Goal: Navigation & Orientation: Find specific page/section

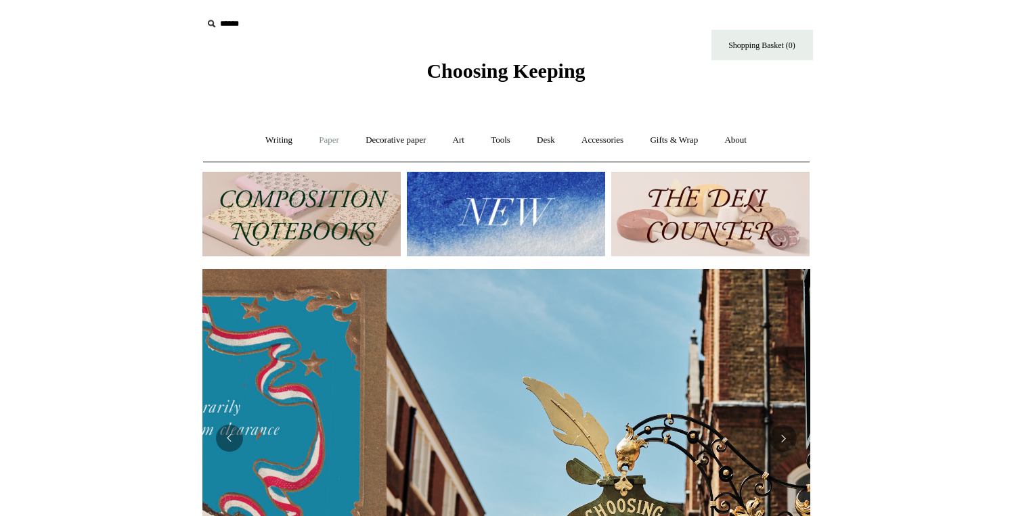
scroll to position [0, 608]
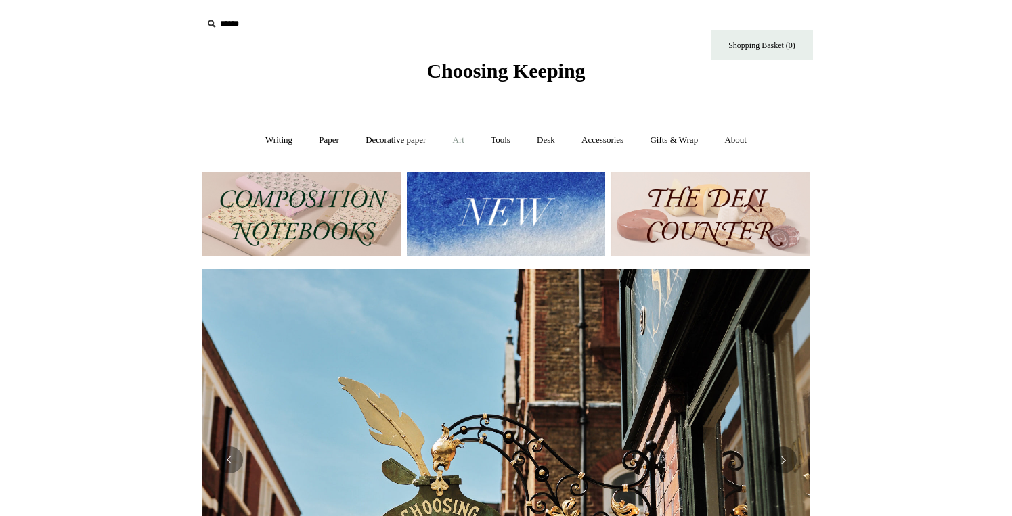
click at [458, 142] on link "Art +" at bounding box center [459, 141] width 36 height 36
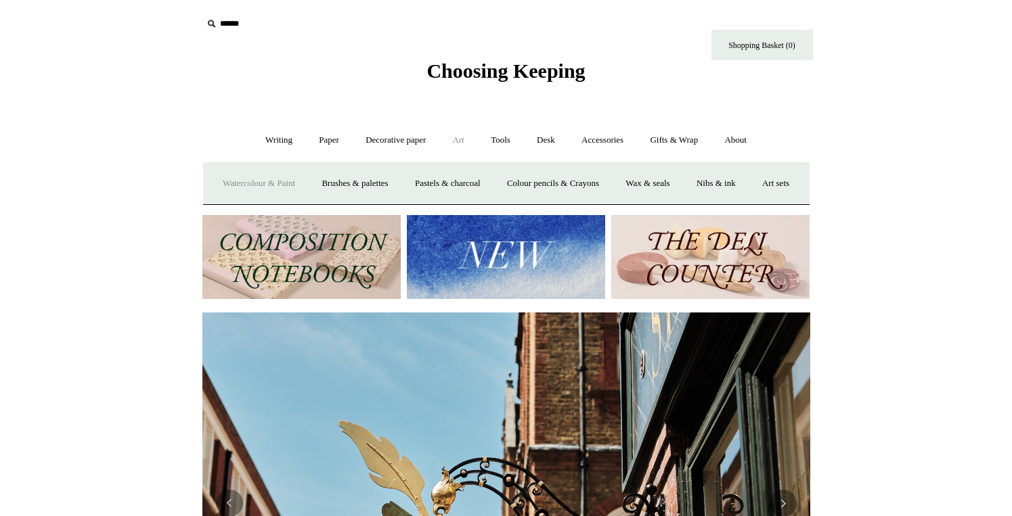
click at [287, 179] on link "Watercolour & Paint" at bounding box center [259, 184] width 97 height 36
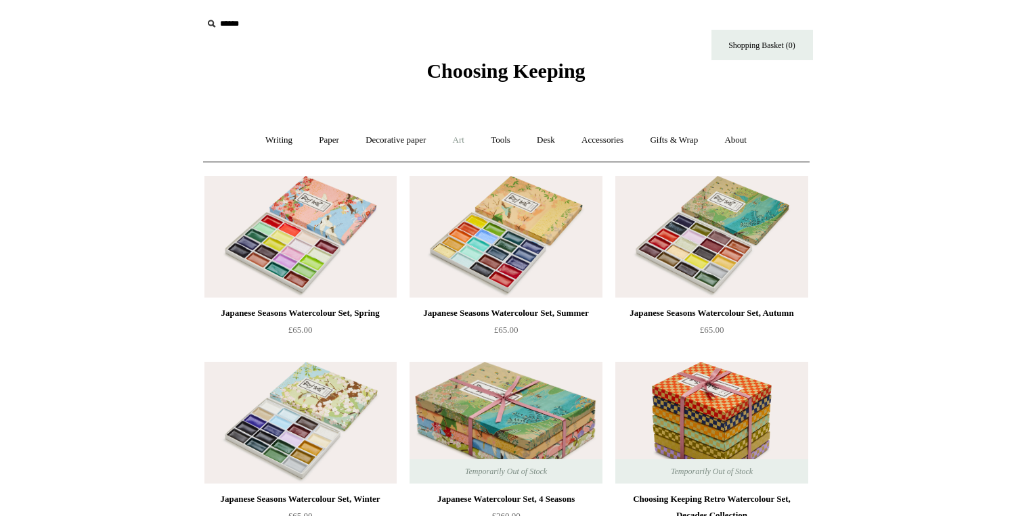
click at [446, 137] on link "Art +" at bounding box center [459, 141] width 36 height 36
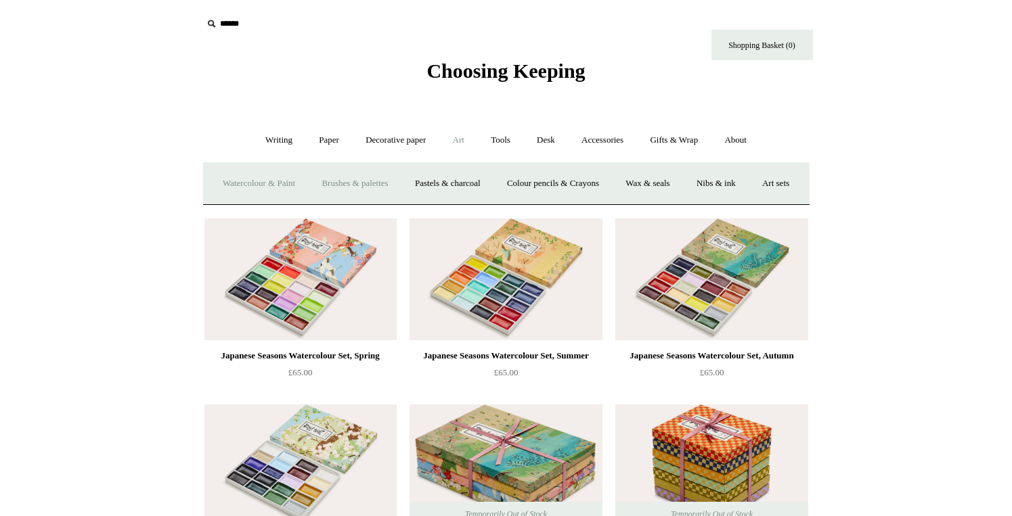
click at [382, 178] on link "Brushes & palettes" at bounding box center [354, 184] width 91 height 36
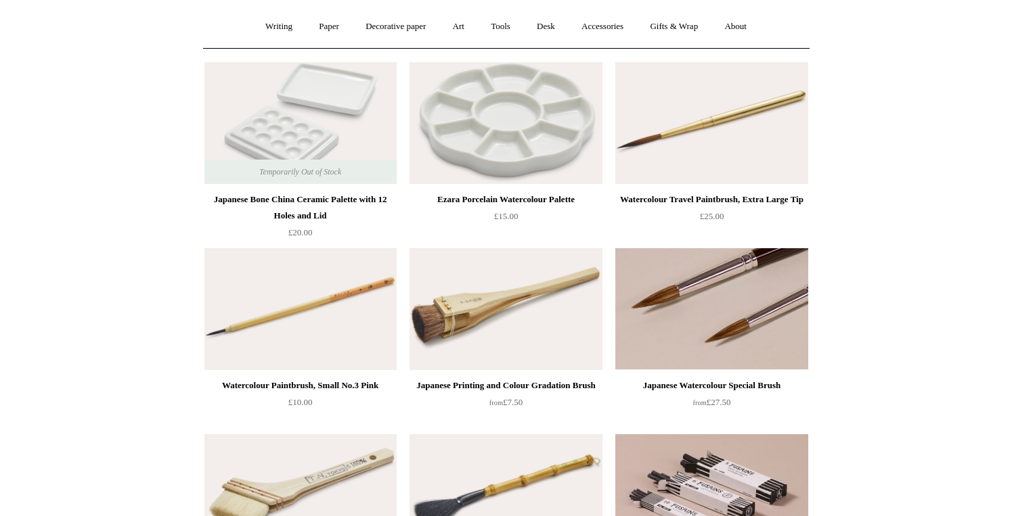
scroll to position [51, 0]
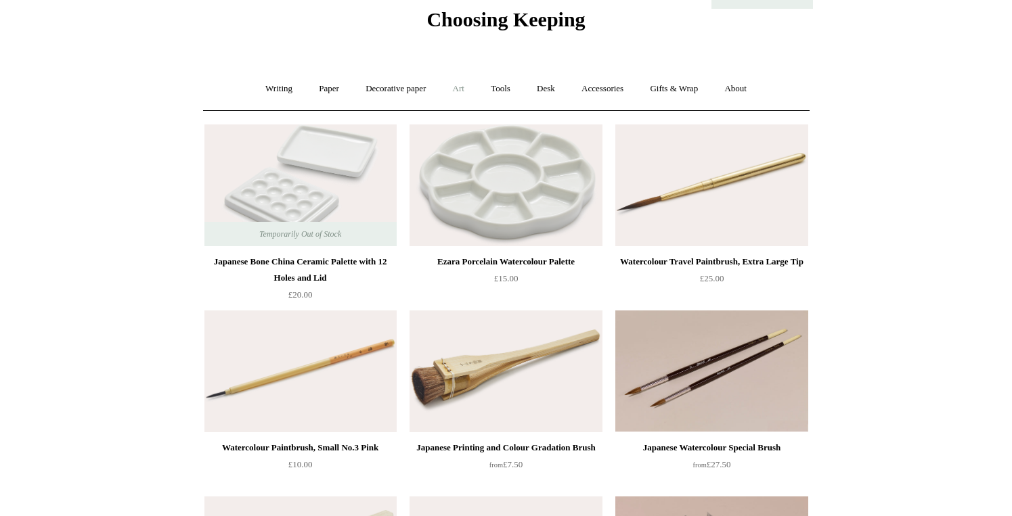
click at [473, 90] on link "Art +" at bounding box center [459, 89] width 36 height 36
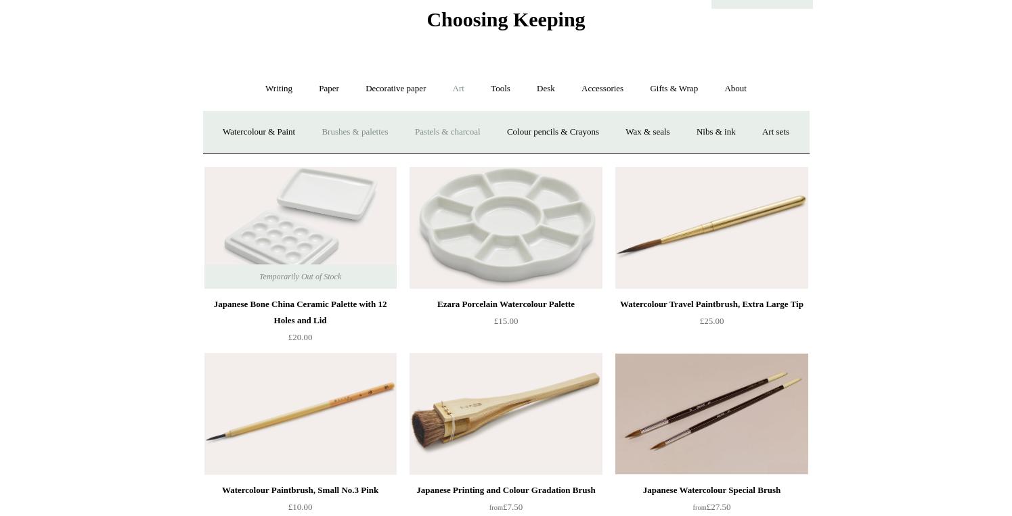
click at [493, 130] on link "Pastels & charcoal" at bounding box center [448, 132] width 90 height 36
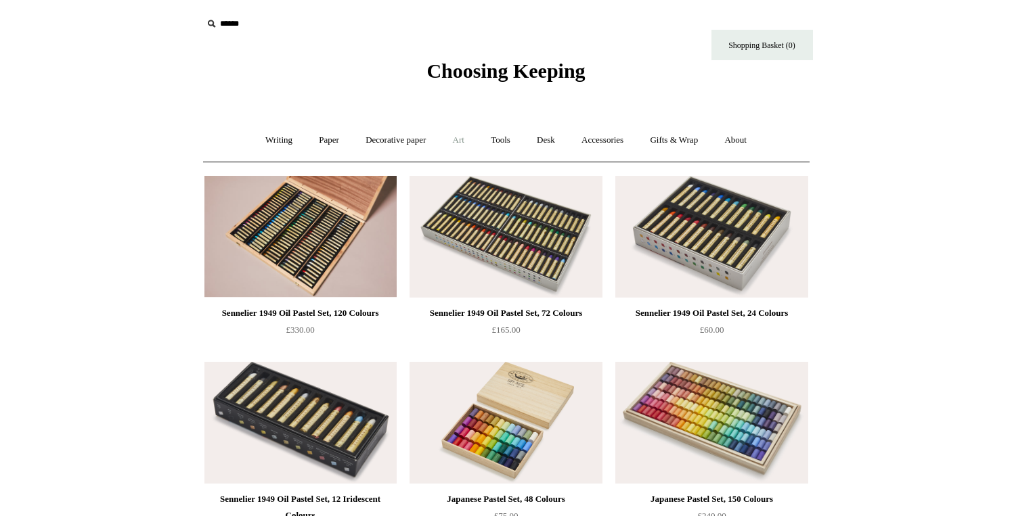
click at [449, 137] on link "Art +" at bounding box center [459, 141] width 36 height 36
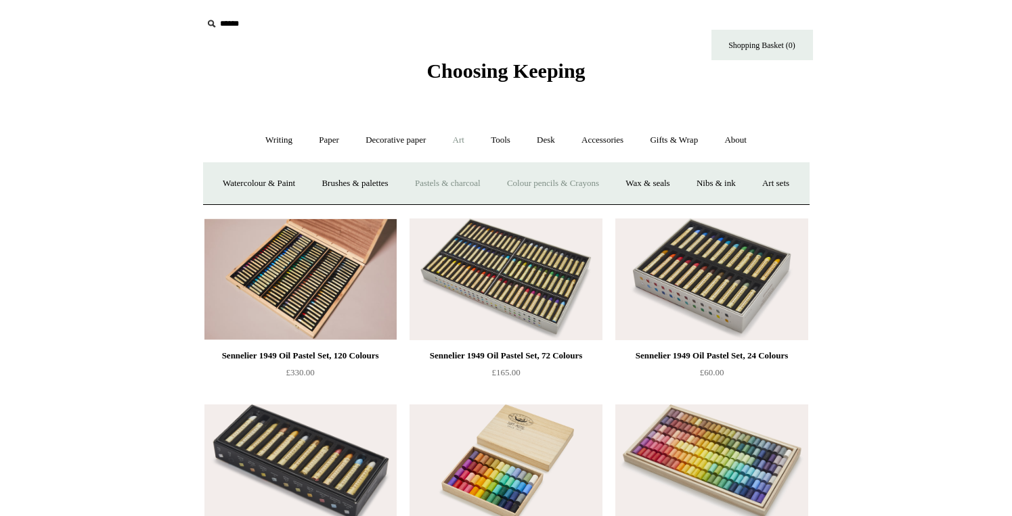
click at [588, 183] on link "Colour pencils & Crayons" at bounding box center [553, 184] width 116 height 36
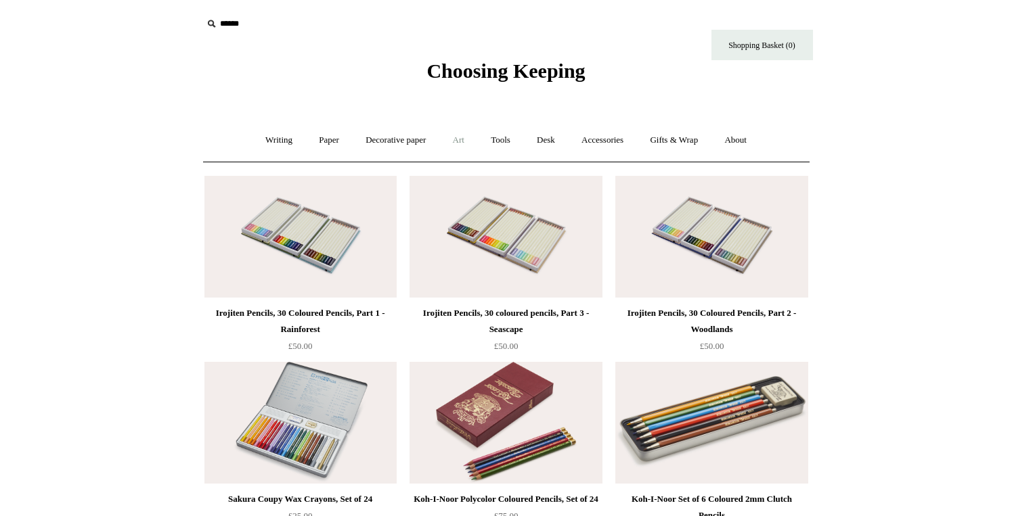
click at [453, 139] on link "Art +" at bounding box center [459, 141] width 36 height 36
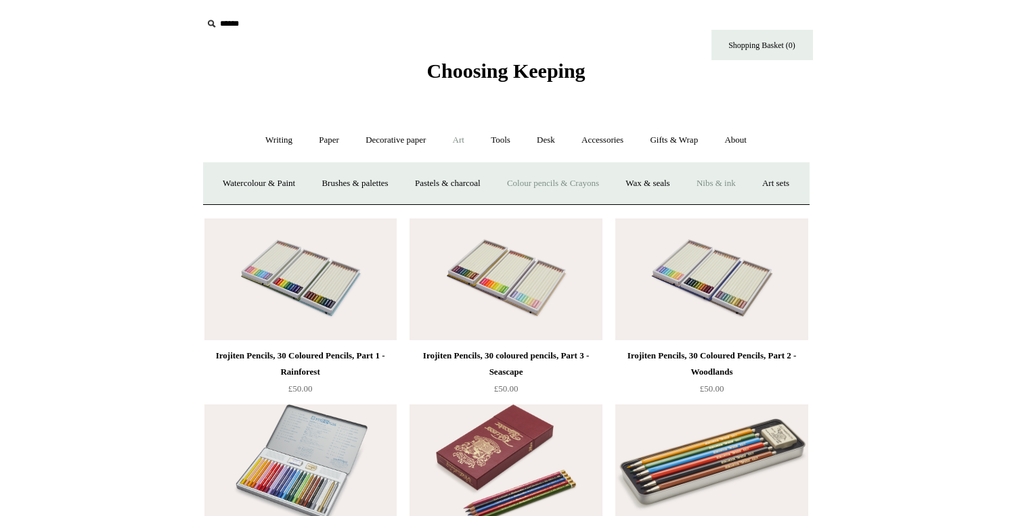
click at [748, 183] on link "Nibs & ink" at bounding box center [716, 184] width 64 height 36
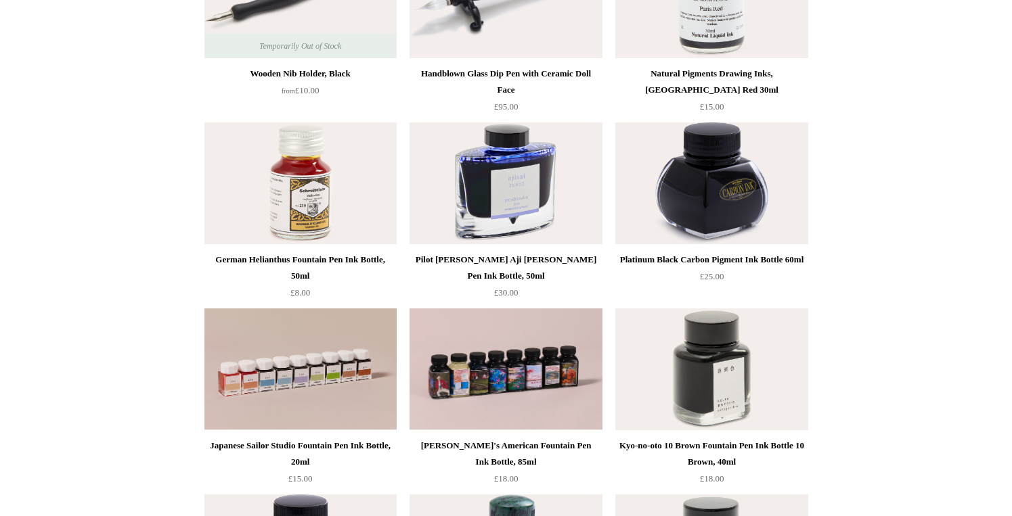
scroll to position [33, 0]
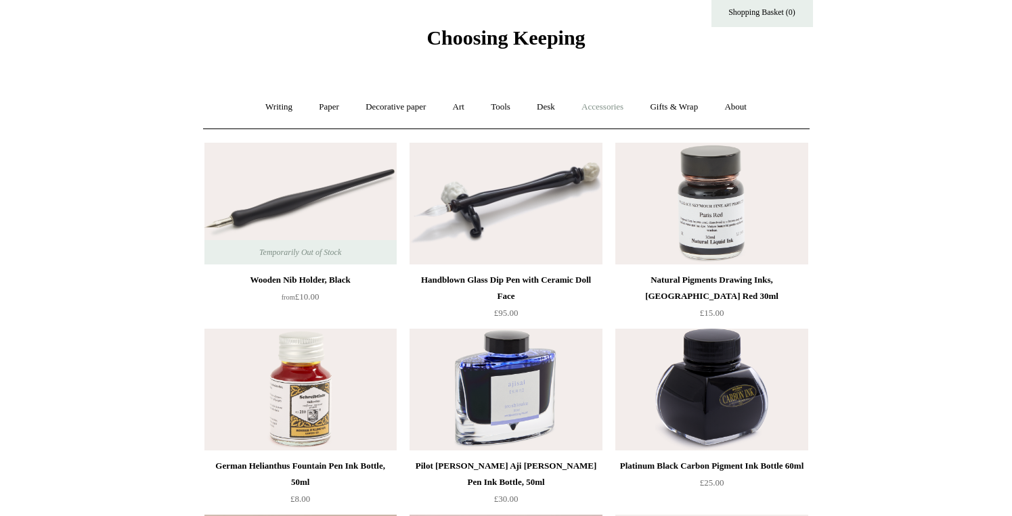
click at [601, 108] on link "Accessories +" at bounding box center [602, 107] width 66 height 36
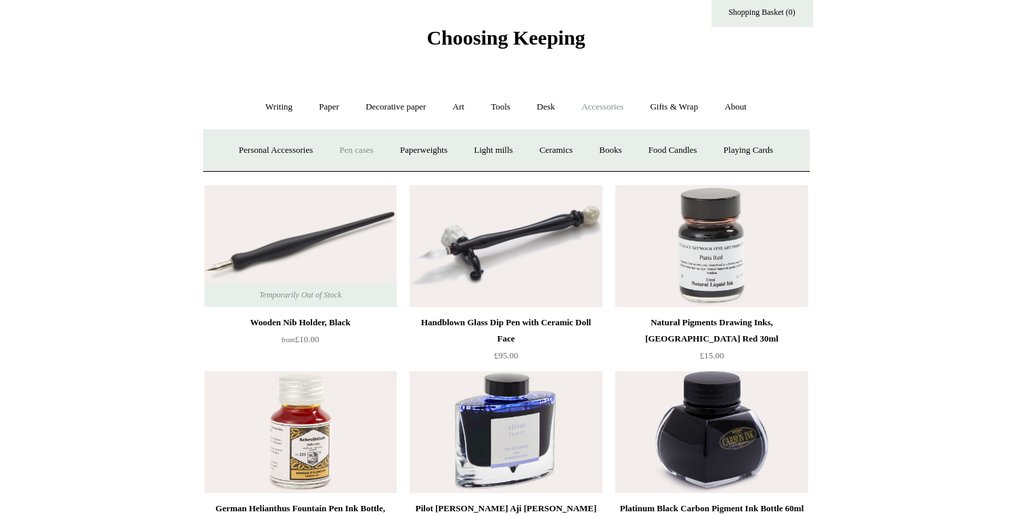
click at [351, 149] on link "Pen cases" at bounding box center [356, 151] width 58 height 36
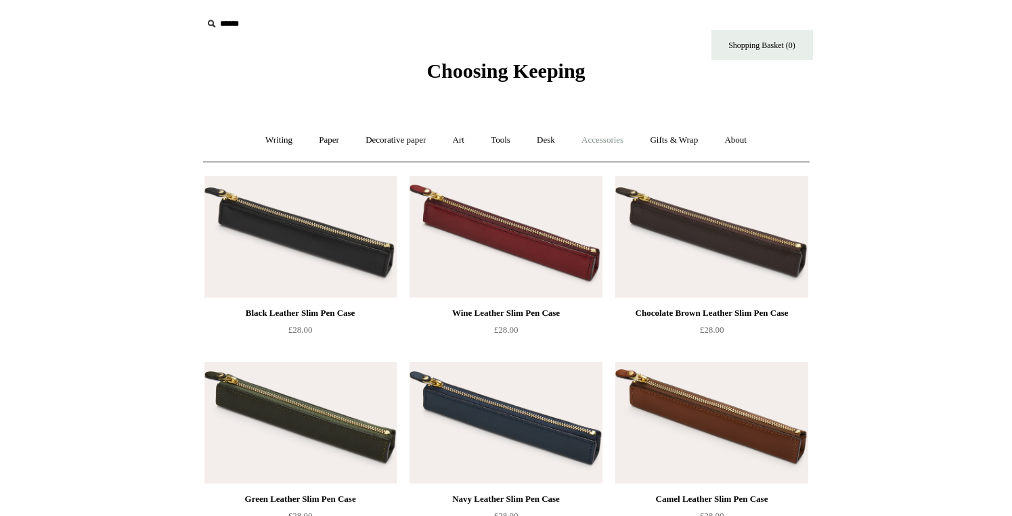
click at [601, 140] on link "Accessories +" at bounding box center [602, 141] width 66 height 36
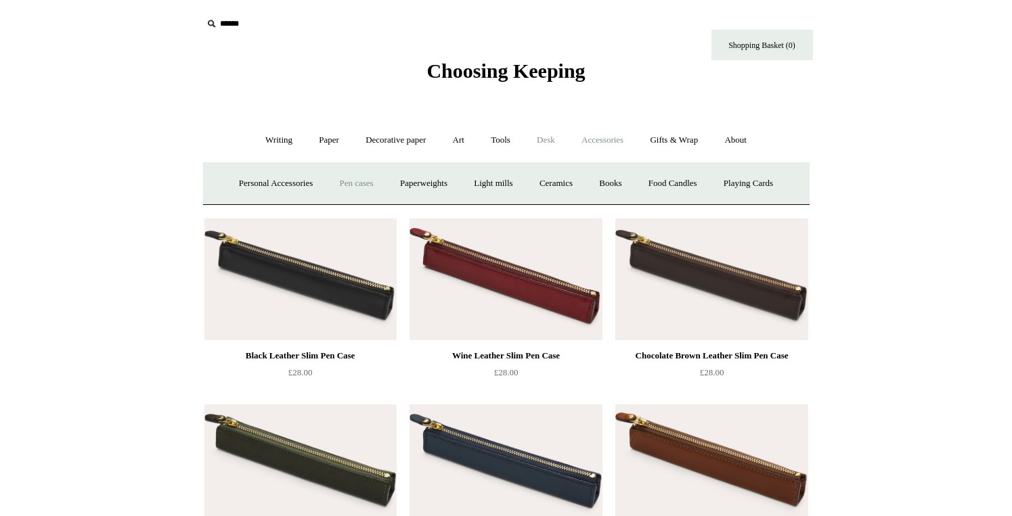
click at [531, 138] on link "Desk +" at bounding box center [546, 141] width 43 height 36
drag, startPoint x: 335, startPoint y: 177, endPoint x: 323, endPoint y: 183, distance: 13.3
click at [324, 181] on div "Pen pots Boxes & archiving Folders Desk Accessories Scanlon Apparati" at bounding box center [506, 183] width 606 height 43
click at [323, 183] on link "Pen pots" at bounding box center [345, 184] width 54 height 36
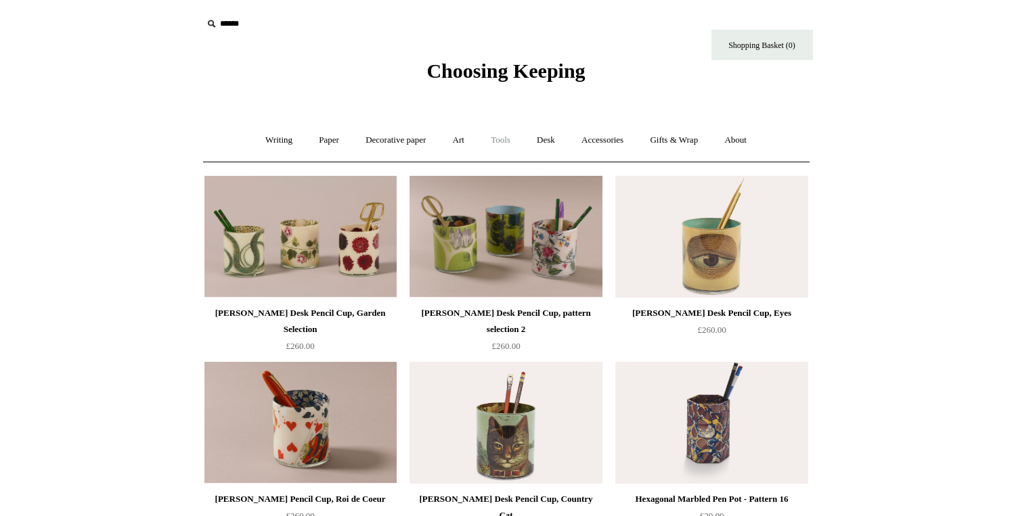
click at [506, 136] on link "Tools +" at bounding box center [501, 141] width 44 height 36
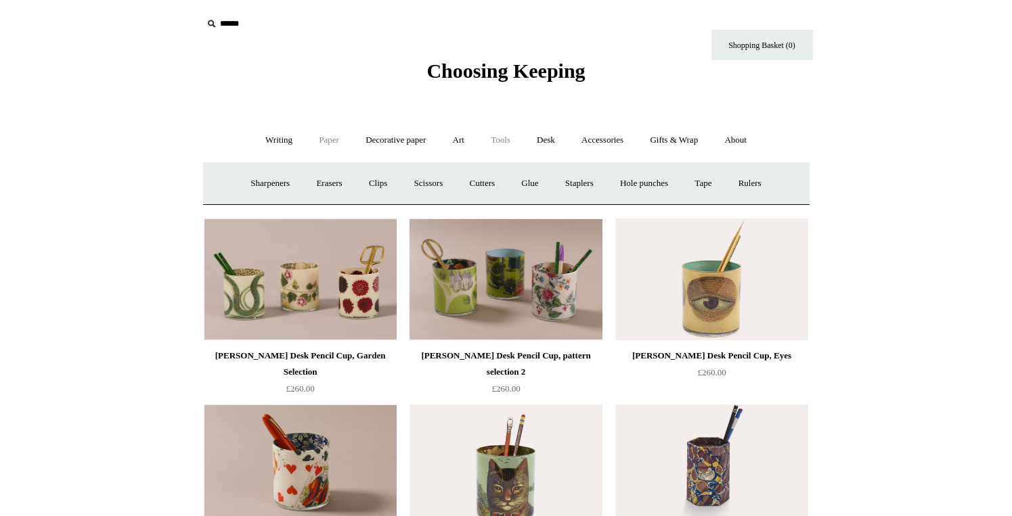
click at [307, 139] on link "Paper +" at bounding box center [329, 141] width 45 height 36
click at [371, 139] on link "Decorative paper +" at bounding box center [395, 141] width 85 height 36
click at [315, 135] on link "Paper +" at bounding box center [329, 141] width 45 height 36
click at [310, 182] on link "Notebooks +" at bounding box center [317, 184] width 62 height 36
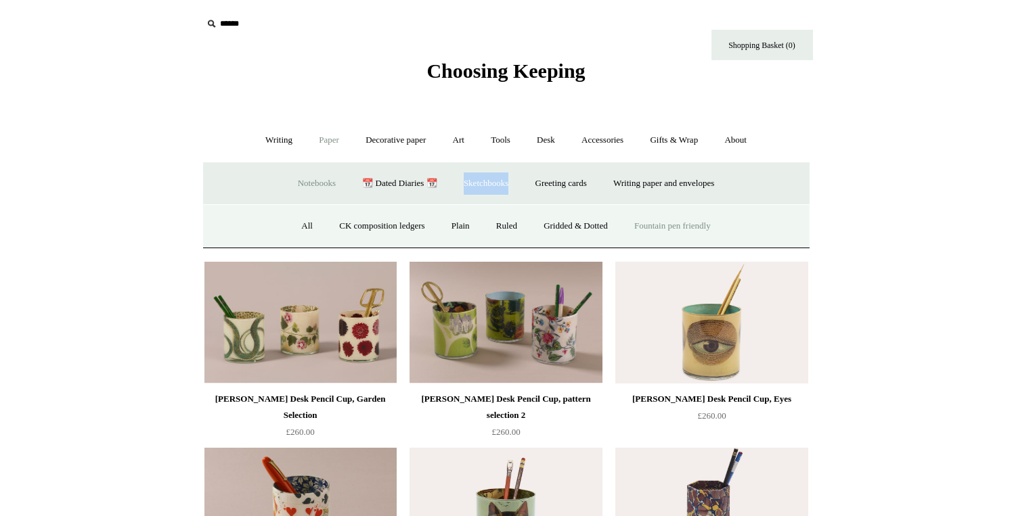
click at [663, 225] on link "Fountain pen friendly" at bounding box center [672, 226] width 101 height 36
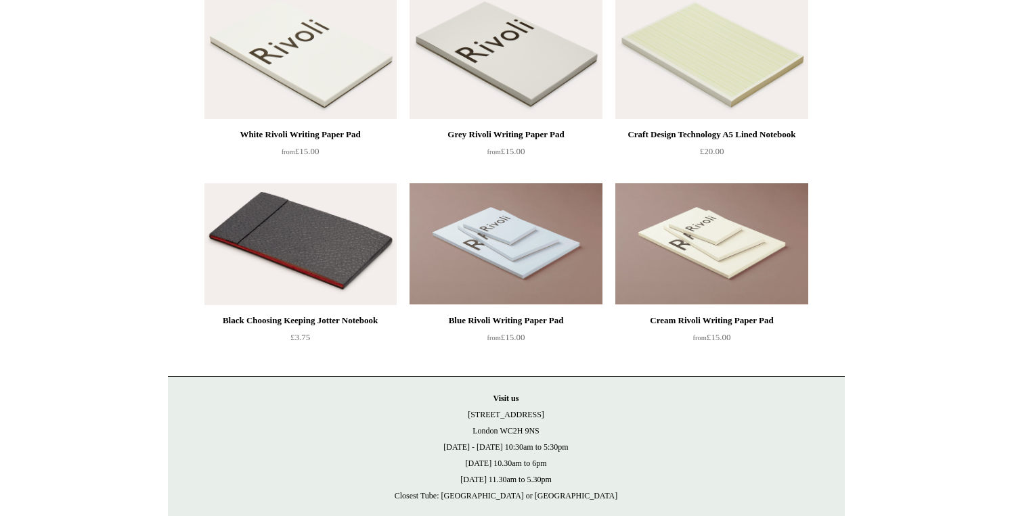
scroll to position [1926, 0]
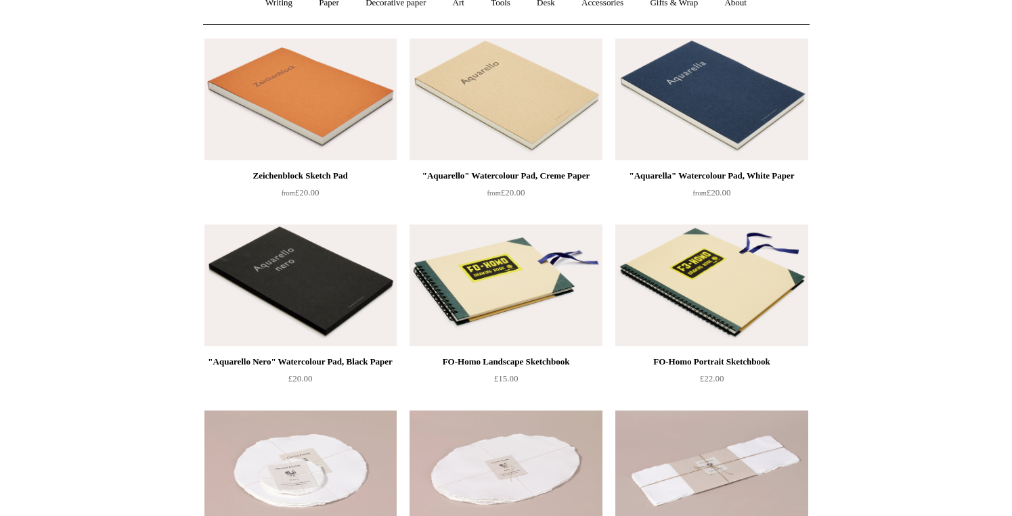
scroll to position [74, 0]
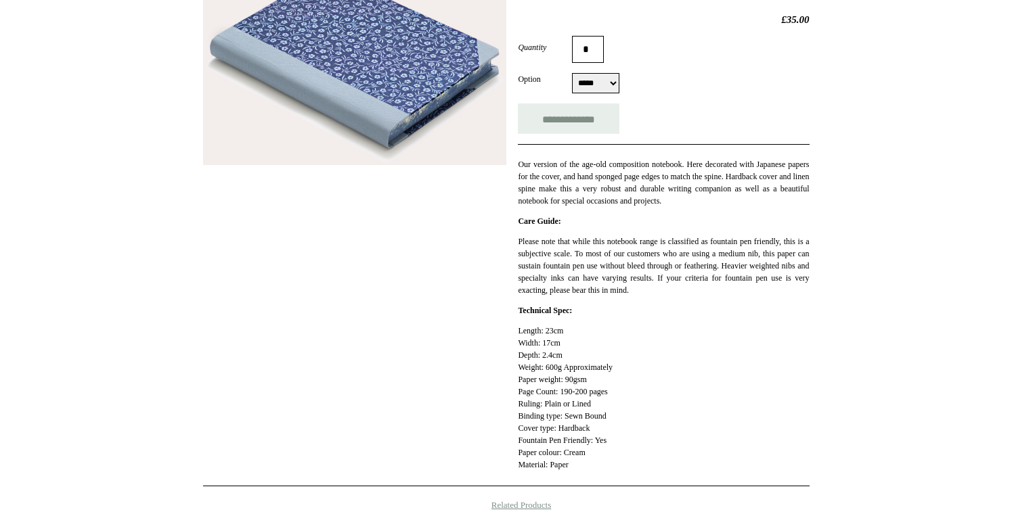
scroll to position [290, 0]
